Goal: Transaction & Acquisition: Purchase product/service

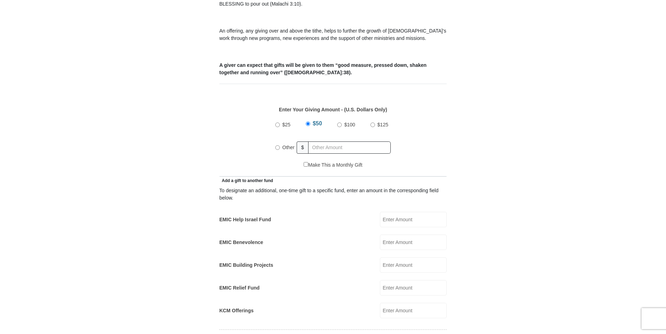
scroll to position [245, 0]
radio input "true"
click at [314, 141] on input "text" at bounding box center [350, 147] width 80 height 12
type input "220.13"
type input "[PERSON_NAME]"
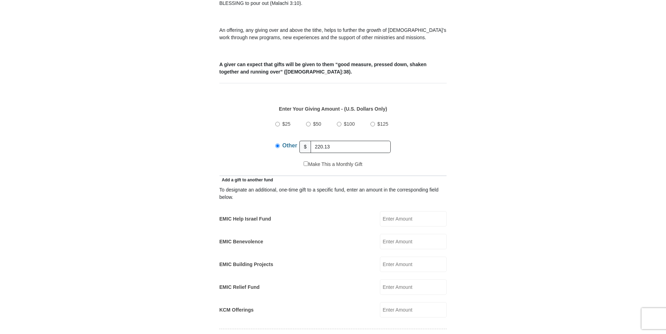
type input "[PERSON_NAME]"
type input "[PERSON_NAME][EMAIL_ADDRESS][DOMAIN_NAME]"
type input "[STREET_ADDRESS]"
type input "Little Elm"
select select "[GEOGRAPHIC_DATA]"
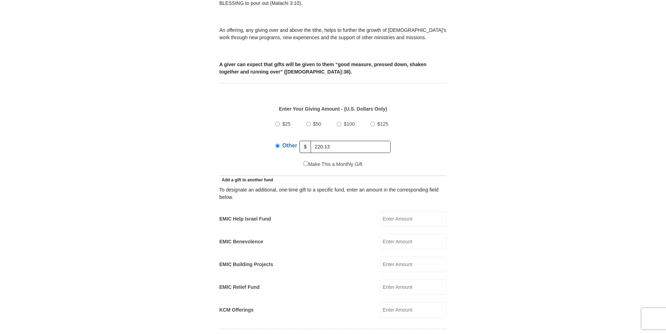
type input "75068"
type input "9096593881"
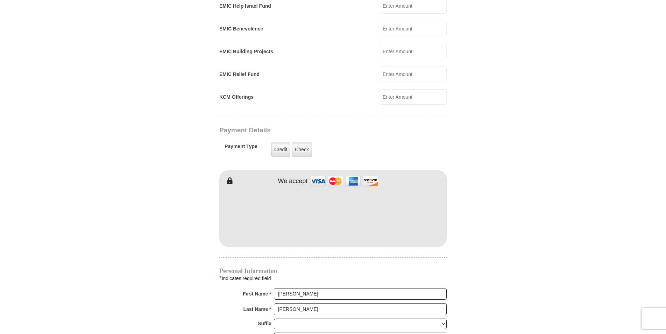
scroll to position [455, 0]
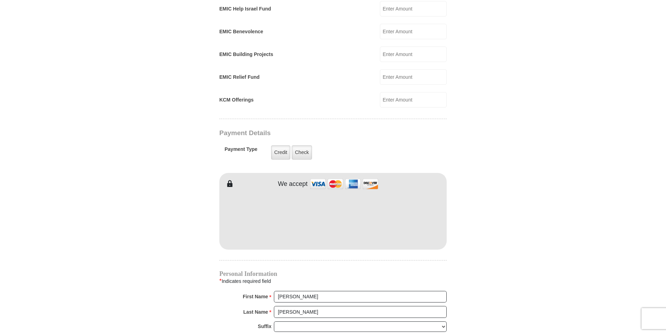
click at [534, 215] on body "[GEOGRAPHIC_DATA][DEMOGRAPHIC_DATA] Online Giving Because of gifts like yours, …" at bounding box center [333, 179] width 666 height 1269
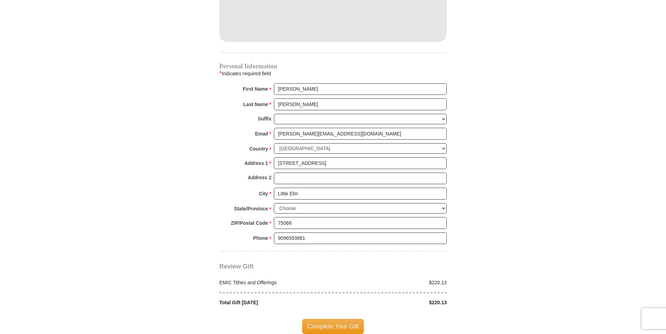
scroll to position [664, 0]
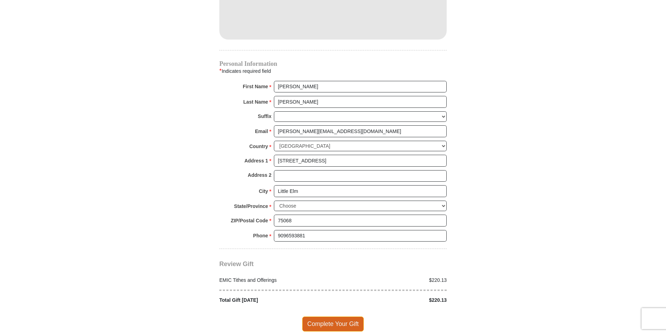
click at [332, 317] on span "Complete Your Gift" at bounding box center [333, 323] width 62 height 15
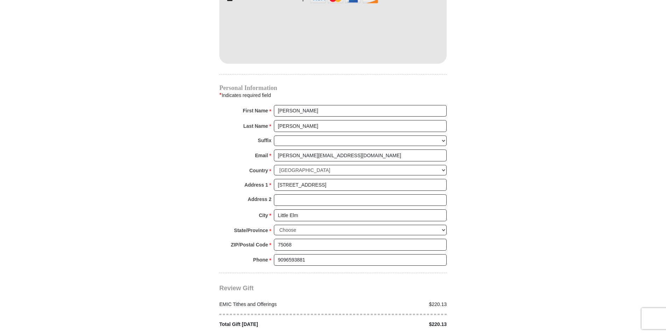
scroll to position [501, 0]
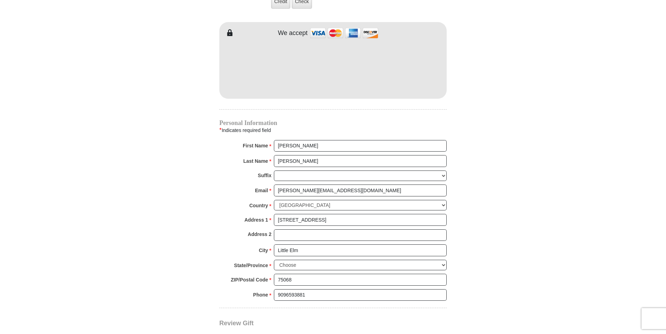
click at [548, 134] on body "[GEOGRAPHIC_DATA][DEMOGRAPHIC_DATA] Online Giving Because of gifts like yours, …" at bounding box center [333, 11] width 666 height 1304
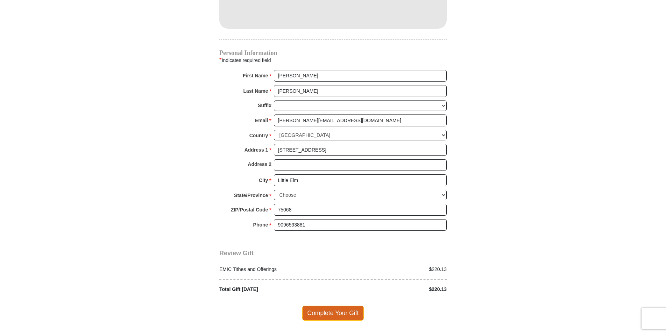
click at [338, 305] on span "Complete Your Gift" at bounding box center [333, 312] width 62 height 15
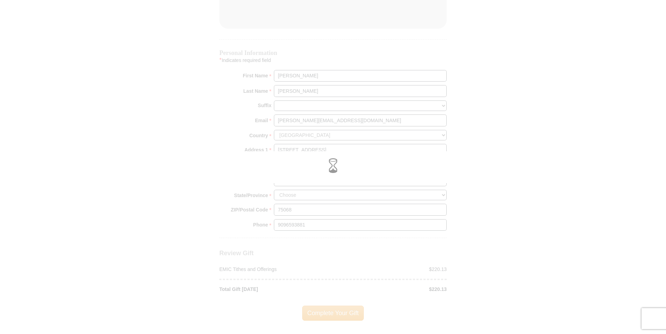
scroll to position [675, 0]
